Goal: Information Seeking & Learning: Learn about a topic

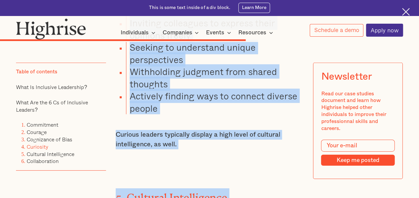
scroll to position [2295, 0]
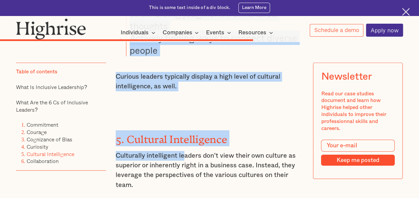
drag, startPoint x: 129, startPoint y: 74, endPoint x: 208, endPoint y: 68, distance: 78.3
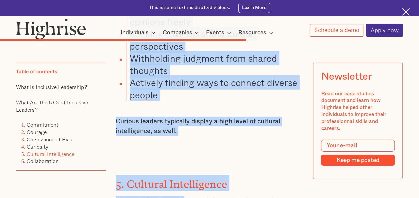
scroll to position [2237, 0]
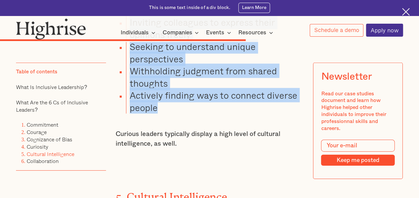
copy ul "Taking a genuine interest in gaining knowledge Inviting colleagues to express t…"
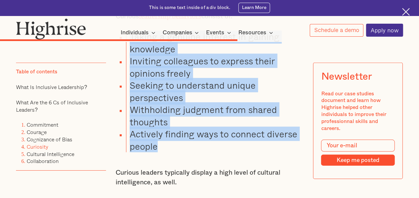
scroll to position [2142, 0]
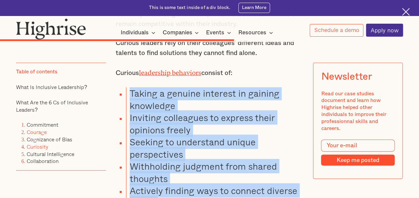
click at [39, 133] on link "Courage" at bounding box center [37, 132] width 20 height 8
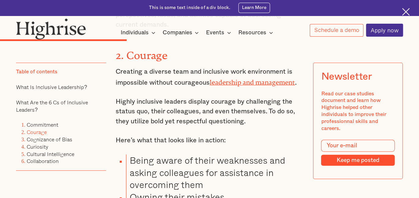
scroll to position [1283, 0]
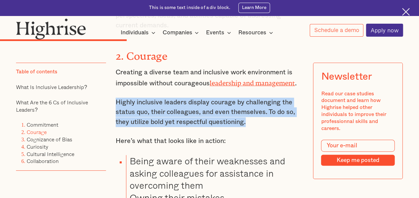
drag, startPoint x: 115, startPoint y: 97, endPoint x: 246, endPoint y: 113, distance: 131.2
click at [246, 113] on p "Highly inclusive leaders display courage by challenging the status quo, their c…" at bounding box center [210, 112] width 188 height 29
copy p "Highly inclusive leaders display courage by challenging the status quo, their c…"
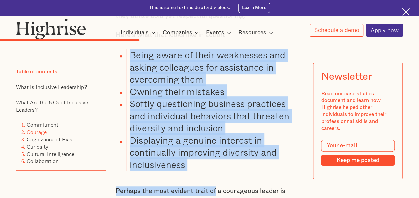
scroll to position [1407, 0]
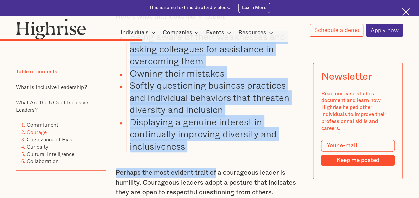
drag, startPoint x: 130, startPoint y: 104, endPoint x: 226, endPoint y: 144, distance: 104.1
click at [226, 144] on ul "Being aware of their weaknesses and asking colleagues for assistance in overcom…" at bounding box center [206, 92] width 196 height 122
copy ul "Being aware of their weaknesses and asking colleagues for assistance in overcom…"
click at [48, 125] on link "Commitment" at bounding box center [43, 125] width 32 height 8
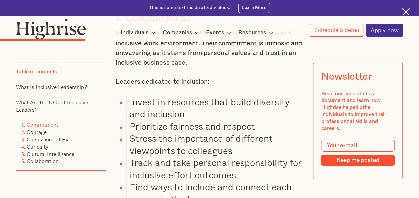
scroll to position [924, 0]
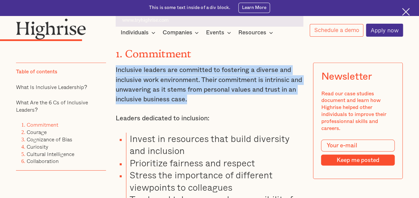
drag, startPoint x: 115, startPoint y: 73, endPoint x: 186, endPoint y: 104, distance: 77.4
click at [186, 104] on p "Inclusive leaders are committed to fostering a diverse and inclusive work envir…" at bounding box center [210, 84] width 188 height 39
copy p "Inclusive leaders are committed to fostering a diverse and inclusive work envir…"
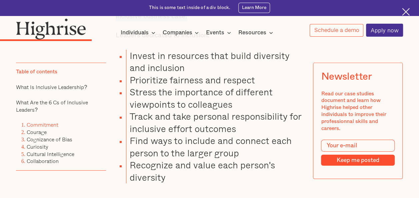
scroll to position [1010, 0]
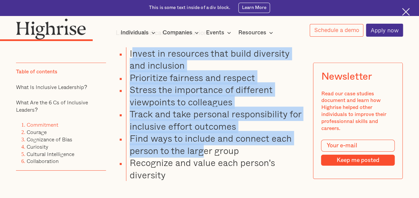
drag, startPoint x: 130, startPoint y: 57, endPoint x: 205, endPoint y: 152, distance: 120.0
click at [205, 152] on ul "Invest in resources that build diversity and inclusion Prioritize fairness and …" at bounding box center [206, 114] width 196 height 134
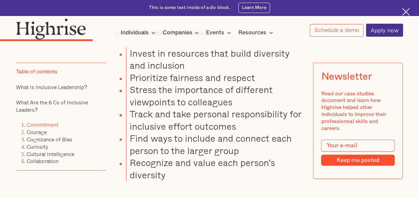
click at [128, 57] on li "Invest in resources that build diversity and inclusion" at bounding box center [215, 59] width 178 height 24
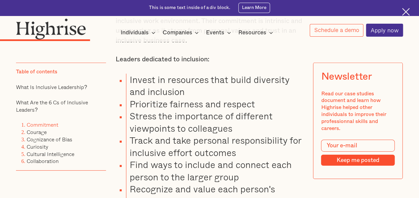
scroll to position [1009, 0]
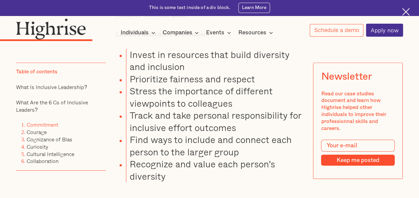
drag, startPoint x: 129, startPoint y: 59, endPoint x: 198, endPoint y: 178, distance: 137.2
click at [198, 178] on ul "Invest in resources that build diversity and inclusion Prioritize fairness and …" at bounding box center [206, 116] width 196 height 134
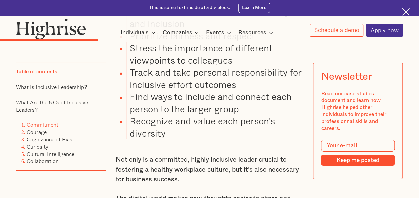
scroll to position [1052, 0]
copy ul "Invest in resources that build diversity and inclusion Prioritize fairness and …"
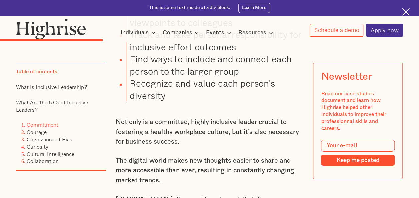
scroll to position [1091, 0]
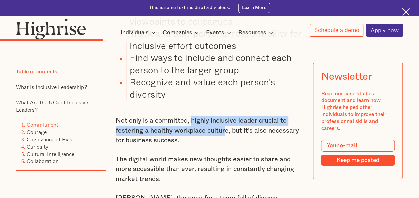
drag, startPoint x: 192, startPoint y: 127, endPoint x: 224, endPoint y: 141, distance: 34.4
click at [224, 141] on p "Not only is a committed, highly inclusive leader crucial to fostering a healthy…" at bounding box center [210, 130] width 188 height 29
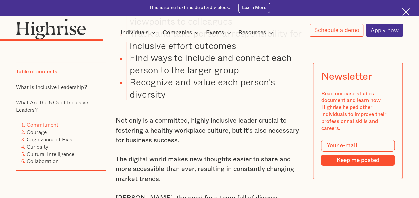
drag, startPoint x: 224, startPoint y: 141, endPoint x: 185, endPoint y: 153, distance: 40.9
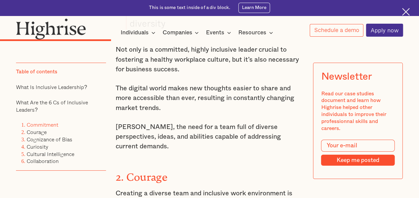
scroll to position [1163, 0]
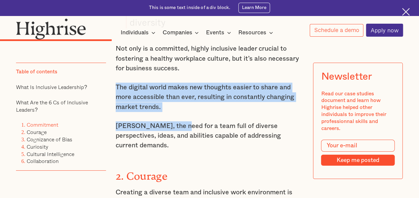
drag, startPoint x: 113, startPoint y: 94, endPoint x: 177, endPoint y: 125, distance: 70.4
click at [170, 128] on p "[PERSON_NAME], the need for a team full of diverse perspectives, ideas, and abi…" at bounding box center [210, 135] width 188 height 29
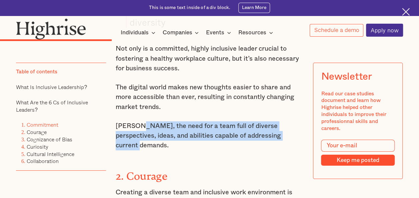
drag, startPoint x: 137, startPoint y: 133, endPoint x: 282, endPoint y: 145, distance: 144.9
click at [282, 145] on p "[PERSON_NAME], the need for a team full of diverse perspectives, ideas, and abi…" at bounding box center [210, 135] width 188 height 29
copy p "the need for a team full of diverse perspectives, ideas, and abilities capable …"
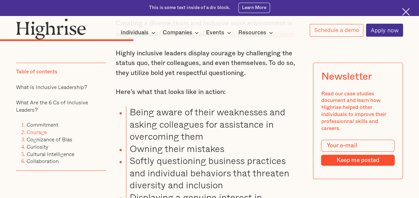
scroll to position [1332, 0]
click at [47, 160] on link "Collaboration" at bounding box center [43, 161] width 32 height 8
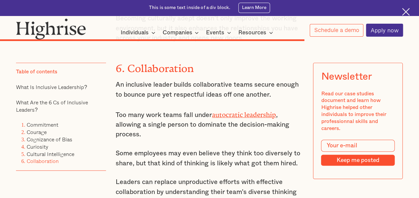
scroll to position [2705, 0]
drag, startPoint x: 117, startPoint y: 69, endPoint x: 276, endPoint y: 78, distance: 159.1
click at [276, 80] on p "An inclusive leader builds collaborative teams secure enough to bounce pure yet…" at bounding box center [210, 90] width 188 height 20
click at [149, 80] on p "An inclusive leader builds collaborative teams secure enough to bounce pure yet…" at bounding box center [210, 90] width 188 height 20
drag, startPoint x: 116, startPoint y: 68, endPoint x: 276, endPoint y: 78, distance: 160.2
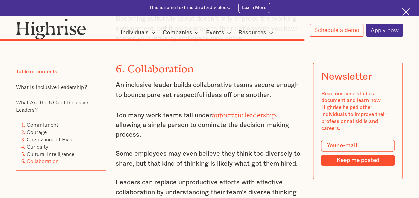
click at [276, 80] on p "An inclusive leader builds collaborative teams secure enough to bounce pure yet…" at bounding box center [210, 90] width 188 height 20
copy p "An inclusive leader builds collaborative teams secure enough to bounce pure yet…"
drag, startPoint x: 116, startPoint y: 96, endPoint x: 146, endPoint y: 119, distance: 38.3
click at [146, 119] on p "Too many work teams fall under autocratic leadership , allowing a single person…" at bounding box center [210, 124] width 188 height 31
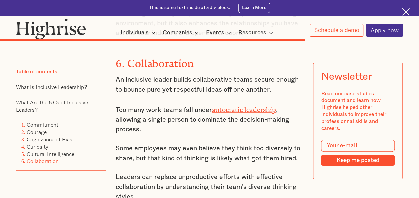
scroll to position [2711, 0]
copy p "Too many work teams fall under autocratic leadership , allowing a single person…"
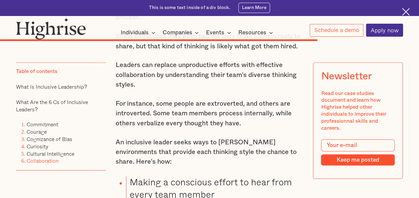
scroll to position [2807, 0]
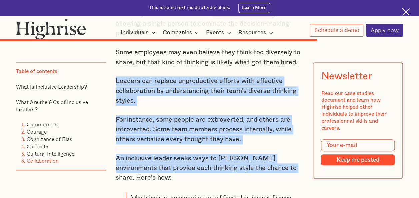
drag, startPoint x: 114, startPoint y: 63, endPoint x: 262, endPoint y: 153, distance: 172.8
click at [262, 153] on div "5. Cultural Intelligence Culturally intelligent leaders don’t view their own cu…" at bounding box center [210, 11] width 188 height 818
copy div "Leaders can replace unproductive efforts with effective collaboration by unders…"
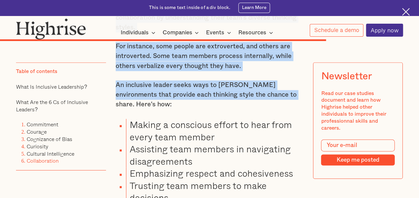
scroll to position [2881, 0]
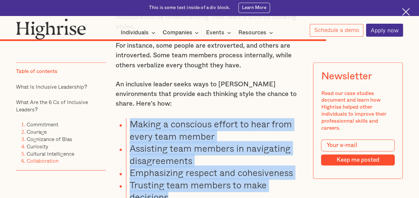
drag, startPoint x: 129, startPoint y: 98, endPoint x: 184, endPoint y: 177, distance: 95.9
click at [184, 177] on ul "Making a conscious effort to hear from every team member Assisting team members…" at bounding box center [206, 160] width 196 height 85
copy ul "Making a conscious effort to hear from every team member Assisting team members…"
click at [47, 154] on link "Cultural Intelligence" at bounding box center [51, 154] width 48 height 8
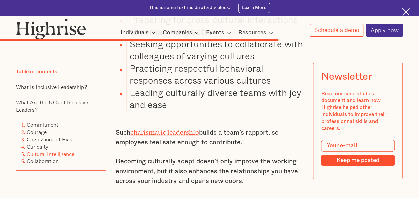
scroll to position [2563, 0]
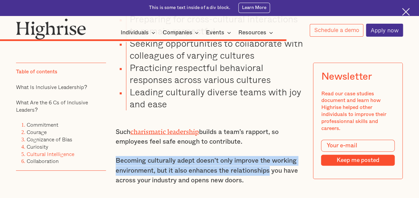
drag, startPoint x: 116, startPoint y: 146, endPoint x: 269, endPoint y: 156, distance: 153.2
click at [269, 156] on p "Becoming culturally adept doesn’t only improve the working environment, but it …" at bounding box center [210, 170] width 188 height 29
drag, startPoint x: 248, startPoint y: 167, endPoint x: 107, endPoint y: 146, distance: 141.8
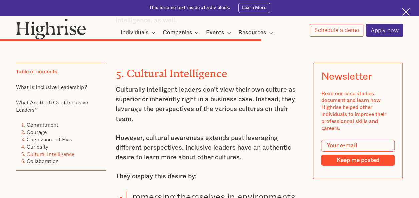
scroll to position [2360, 0]
drag, startPoint x: 115, startPoint y: 72, endPoint x: 228, endPoint y: 140, distance: 131.0
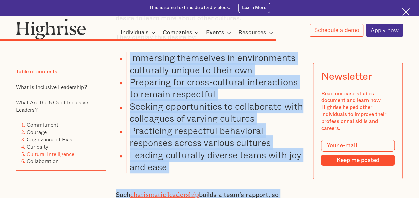
scroll to position [2508, 0]
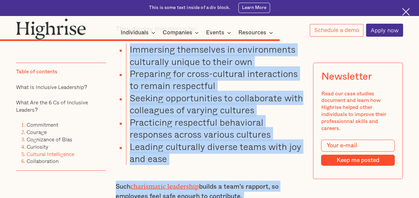
drag, startPoint x: 128, startPoint y: 83, endPoint x: 235, endPoint y: 145, distance: 122.8
click at [235, 145] on ul "Immersing themselves in environments culturally unique to their own Preparing f…" at bounding box center [206, 104] width 196 height 122
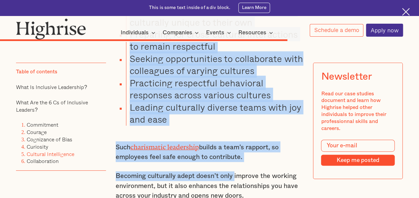
scroll to position [2572, 0]
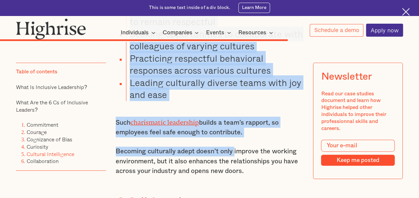
drag, startPoint x: 115, startPoint y: 106, endPoint x: 252, endPoint y: 117, distance: 136.6
click at [252, 117] on p "Such charismatic leadership builds a team’s rapport, so employees feel safe eno…" at bounding box center [210, 127] width 188 height 21
click at [59, 141] on link "Cognizance of Bias" at bounding box center [50, 139] width 46 height 8
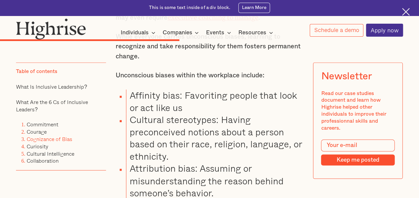
scroll to position [1705, 0]
drag, startPoint x: 131, startPoint y: 74, endPoint x: 190, endPoint y: 86, distance: 59.9
click at [190, 89] on li "Affinity bias: Favoriting people that look or act like us" at bounding box center [215, 101] width 178 height 24
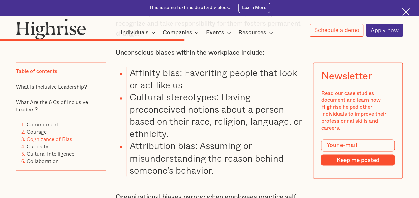
scroll to position [1723, 0]
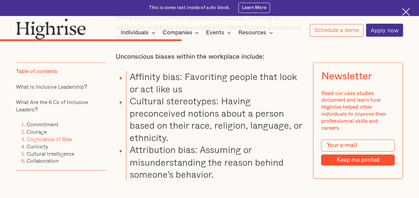
click at [146, 98] on li "Cultural stereotypes: Having preconceived notions about a person based on their…" at bounding box center [215, 119] width 178 height 49
drag, startPoint x: 129, startPoint y: 55, endPoint x: 226, endPoint y: 158, distance: 140.7
click at [226, 158] on ul "Affinity bias: Favoriting people that look or act like us Cultural stereotypes:…" at bounding box center [206, 125] width 196 height 109
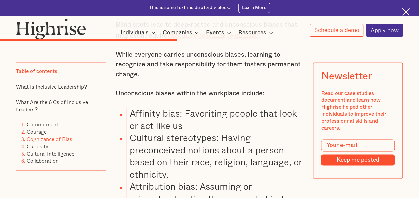
scroll to position [1707, 0]
